Goal: Answer question/provide support: Share knowledge or assist other users

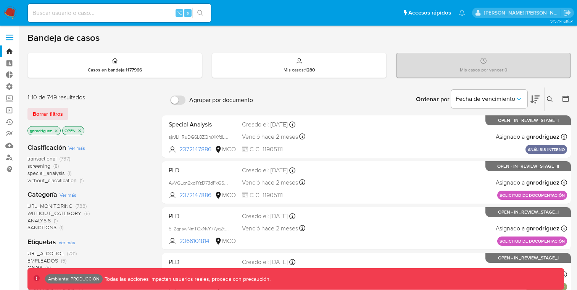
click at [127, 12] on input at bounding box center [119, 13] width 183 height 10
paste input "Qk5EaLYx9yWhgXmjdb67vToO"
type input "Qk5EaLYx9yWhgXmjdb67vToO"
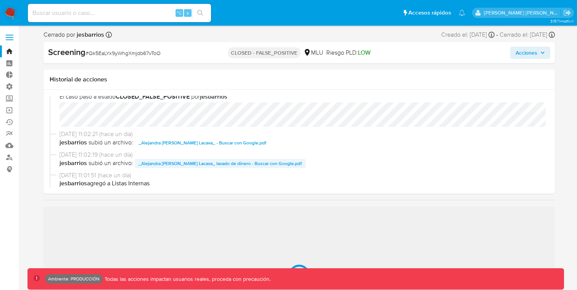
scroll to position [10, 0]
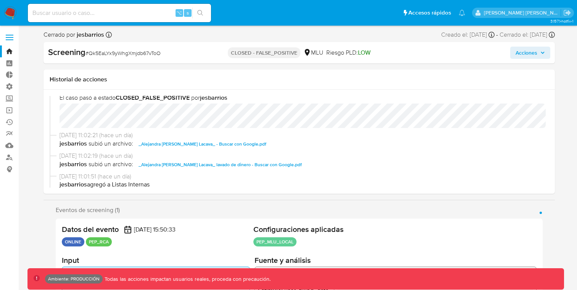
select select "10"
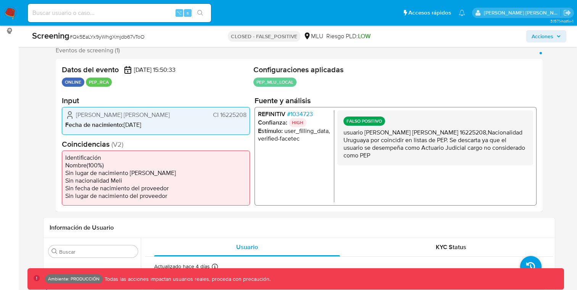
scroll to position [169, 0]
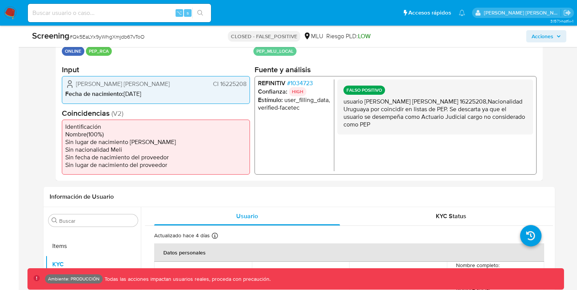
click at [399, 148] on div "FALSO POSITIVO usuario [PERSON_NAME] [PERSON_NAME] 16225208,Nacionalidad Urugua…" at bounding box center [435, 125] width 196 height 92
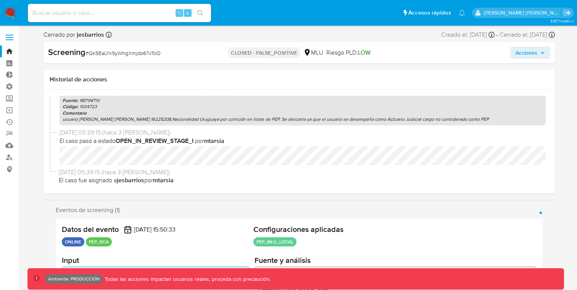
scroll to position [0, 0]
